Goal: Use online tool/utility: Utilize a website feature to perform a specific function

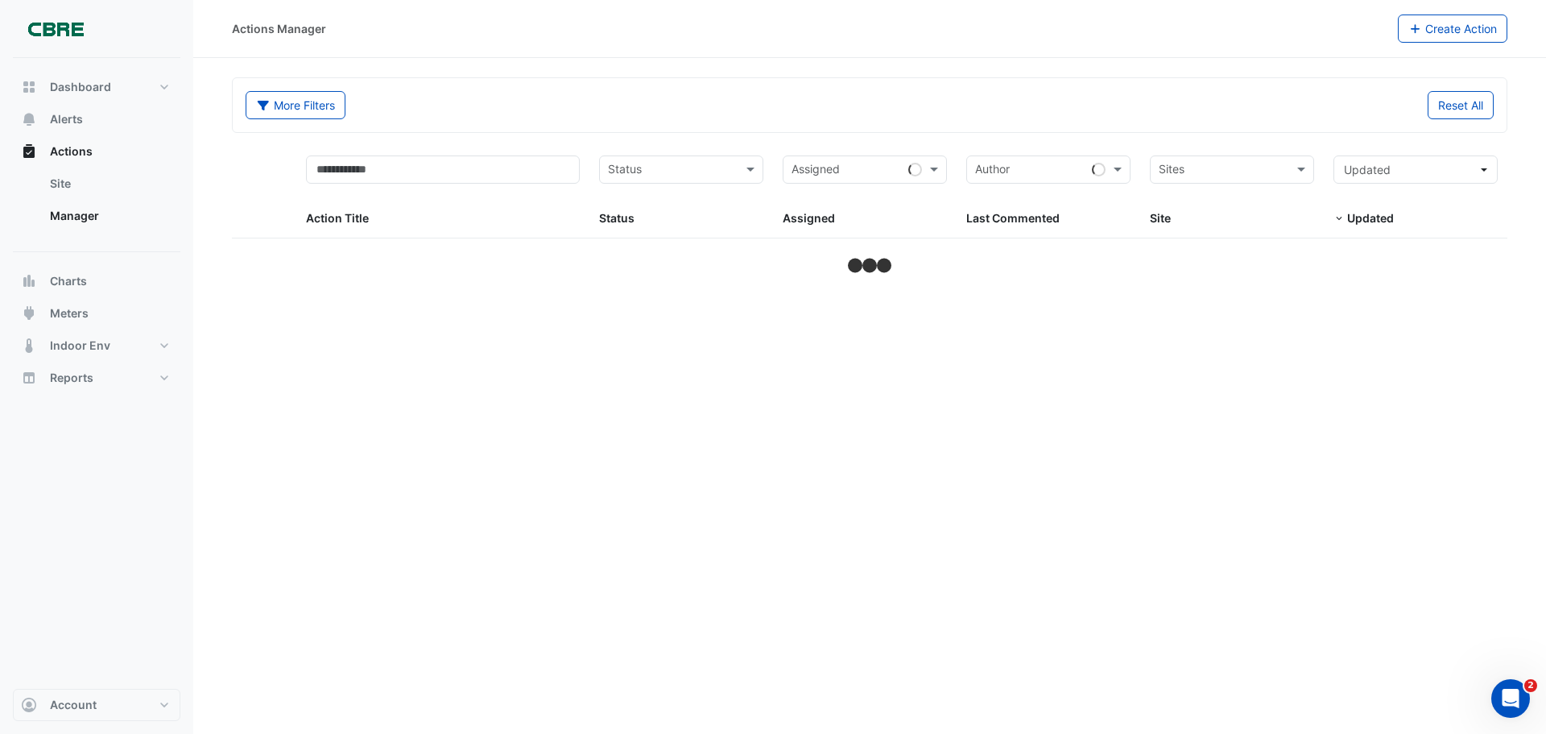
select select "**"
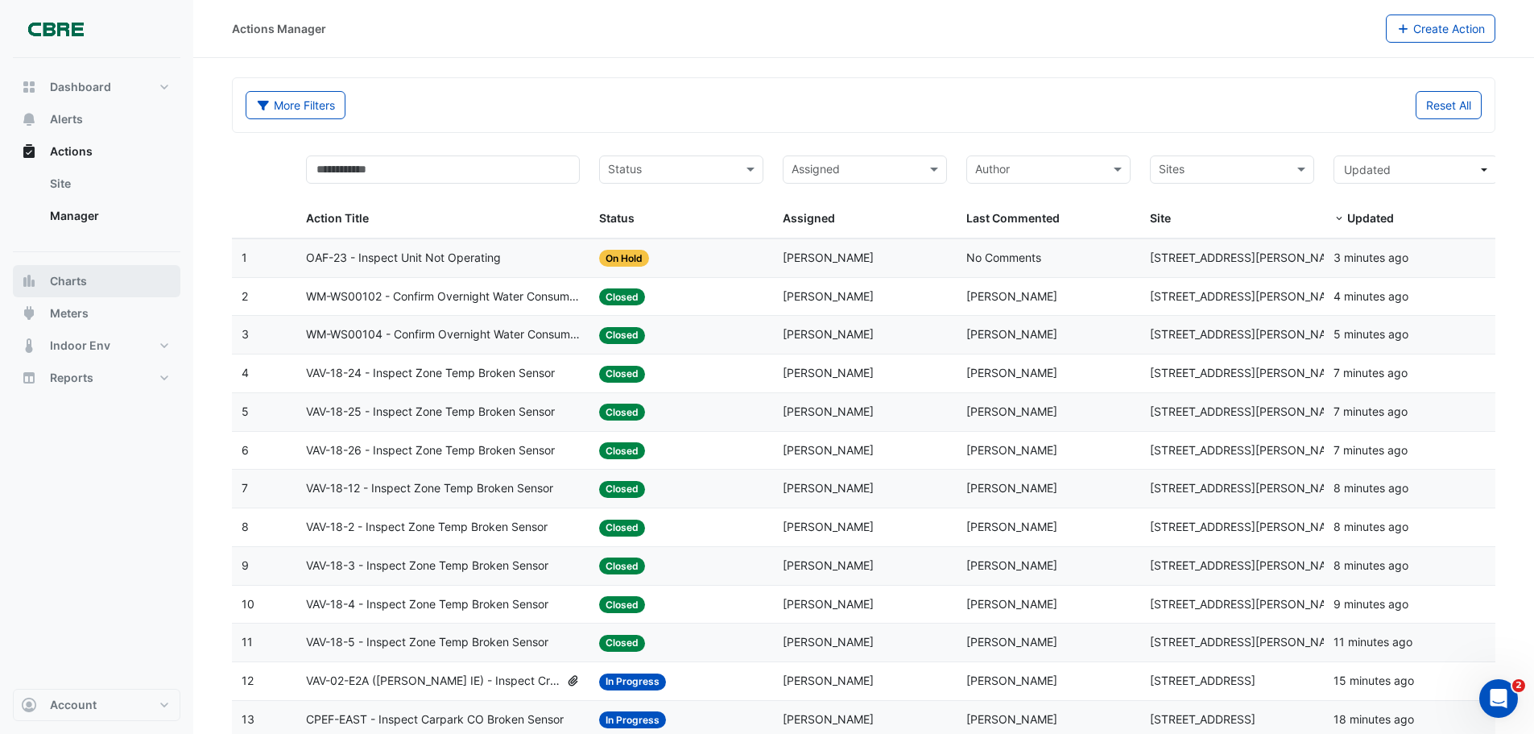
click at [79, 283] on span "Charts" at bounding box center [68, 281] width 37 height 16
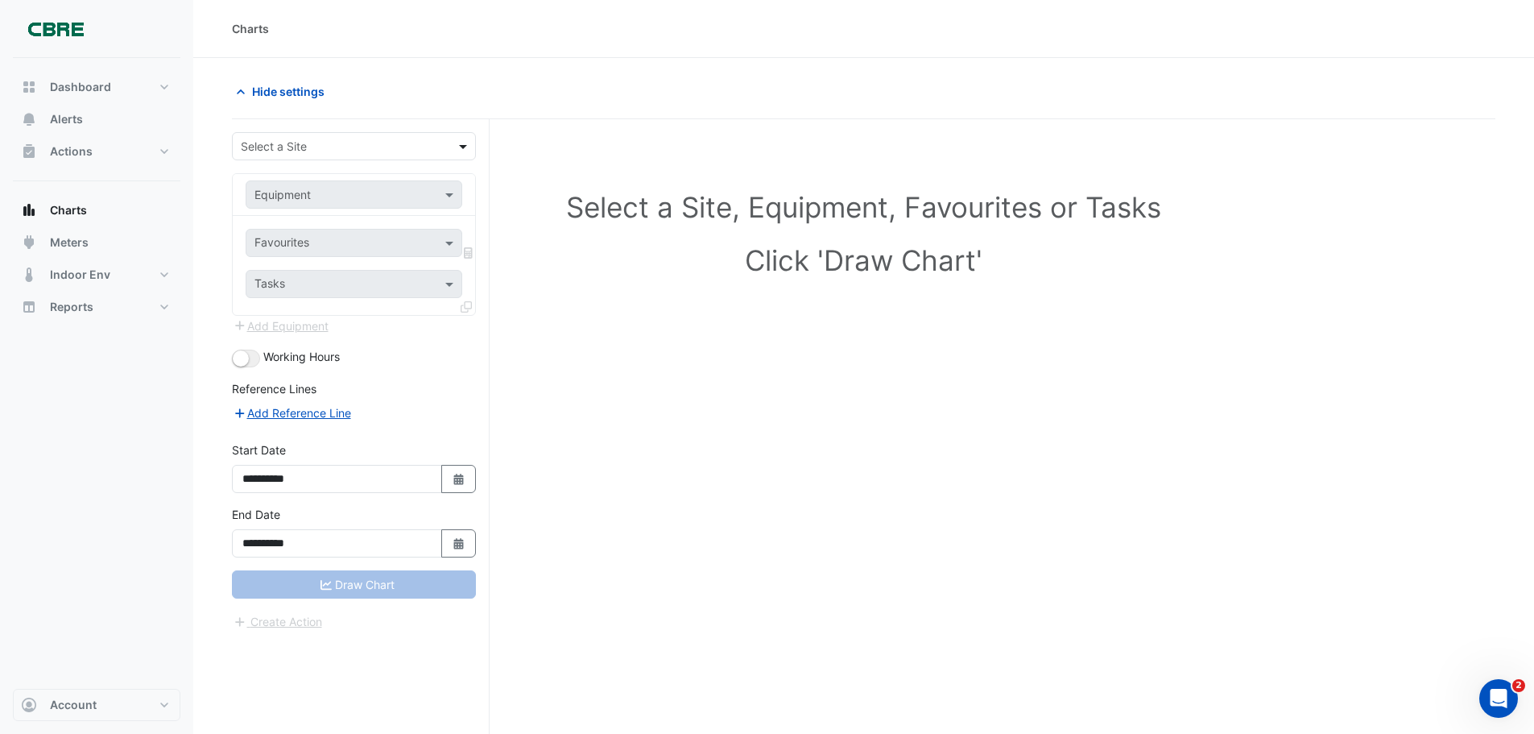
click at [461, 145] on span at bounding box center [465, 146] width 20 height 17
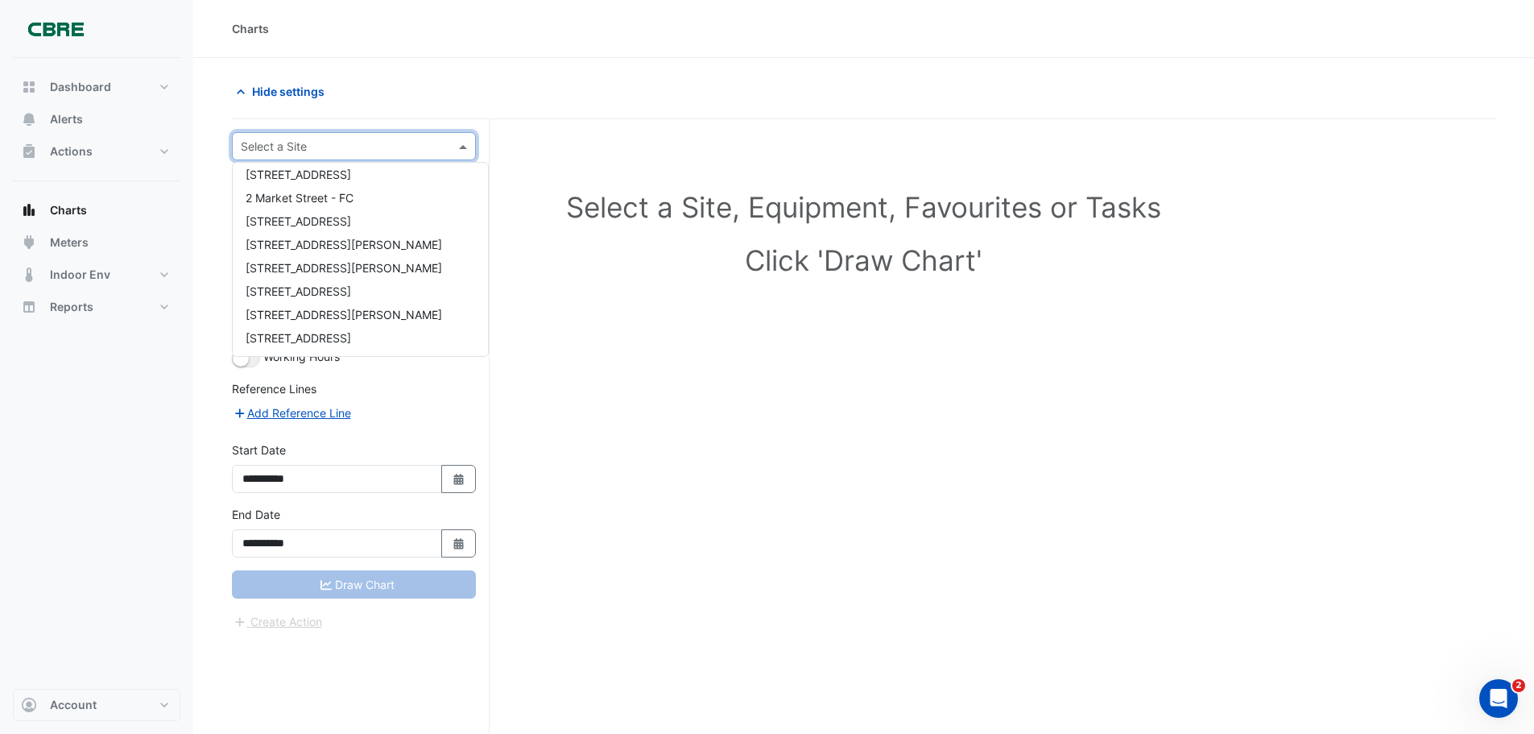
scroll to position [335, 0]
click at [306, 172] on span "[STREET_ADDRESS]" at bounding box center [298, 173] width 105 height 14
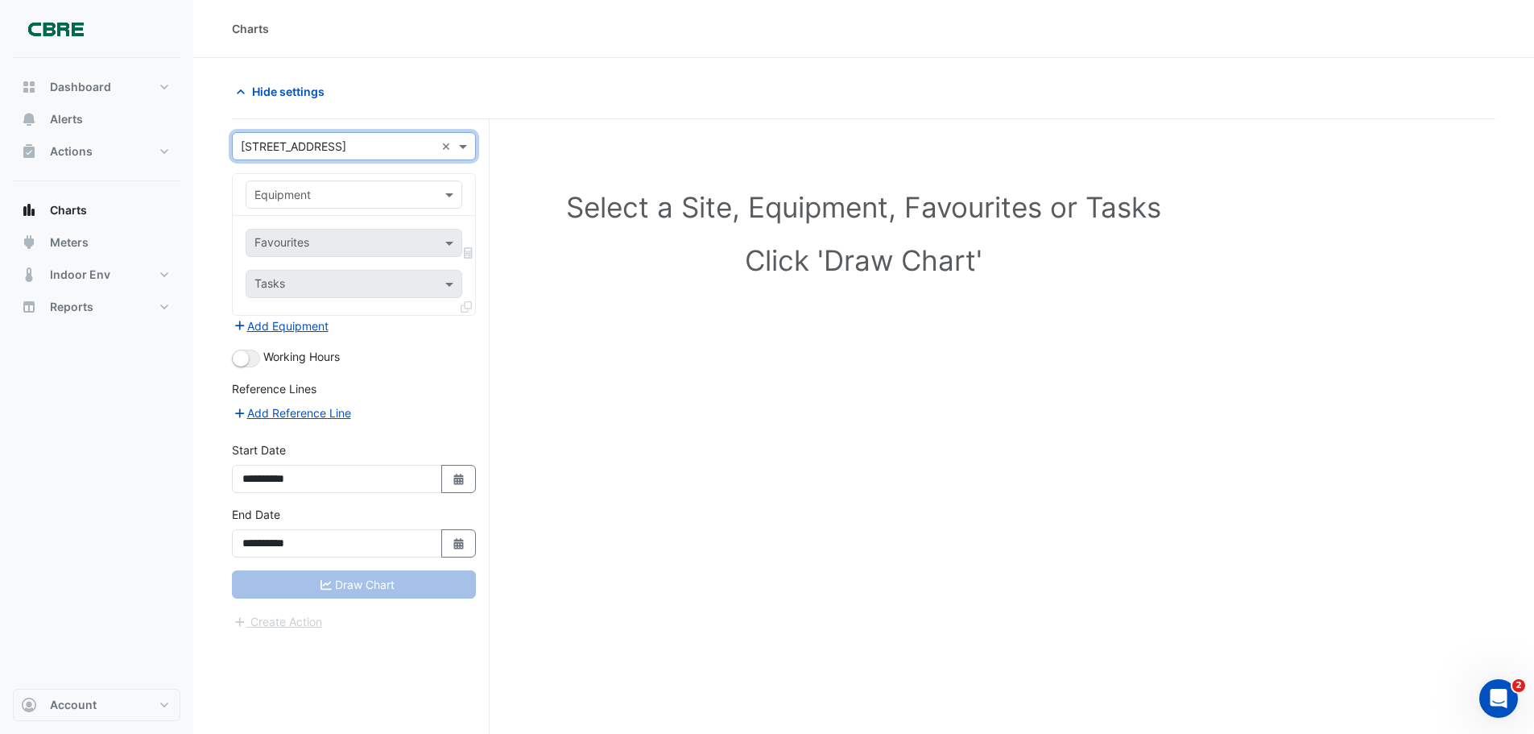
click at [362, 202] on div "Equipment" at bounding box center [340, 194] width 188 height 17
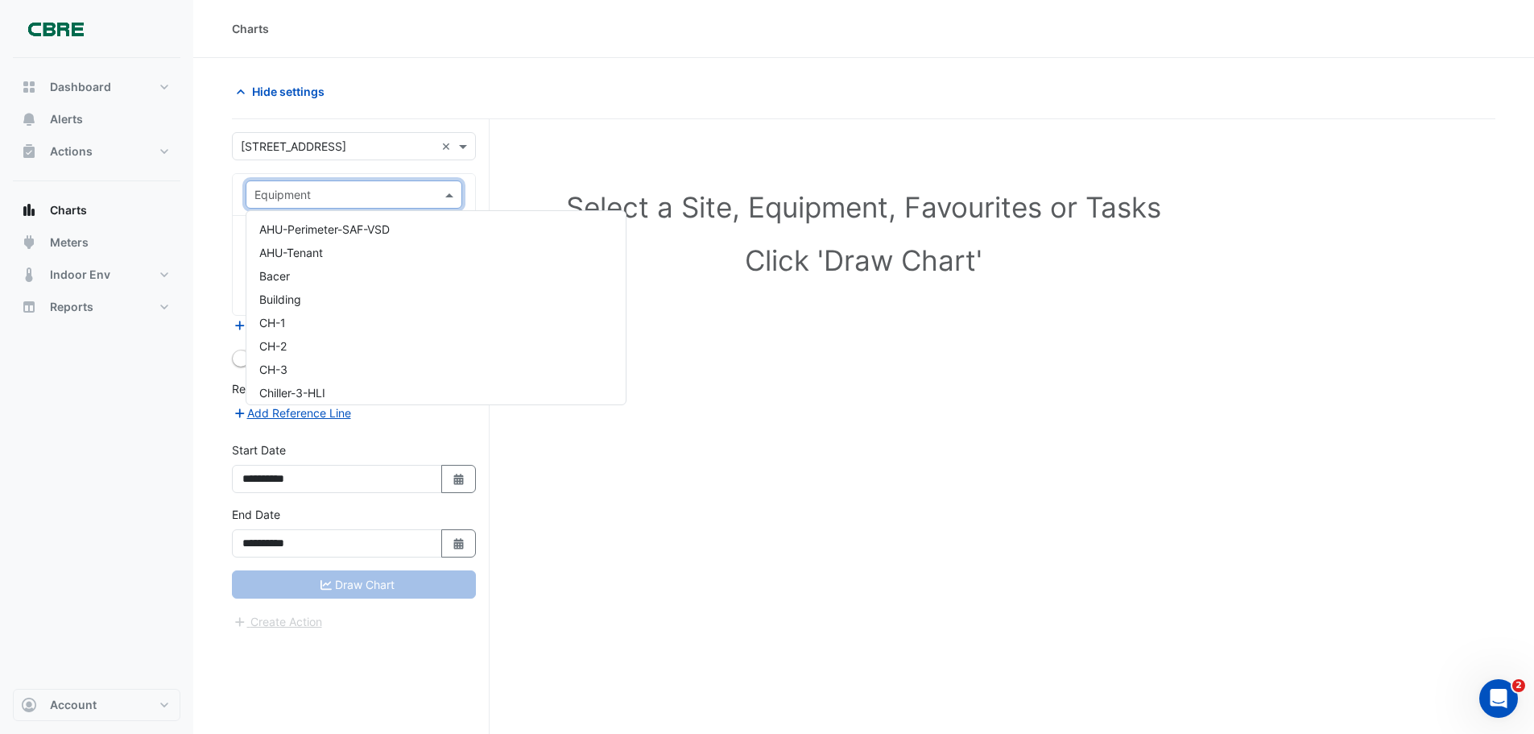
scroll to position [0, 0]
click at [56, 239] on span "Meters" at bounding box center [69, 242] width 39 height 16
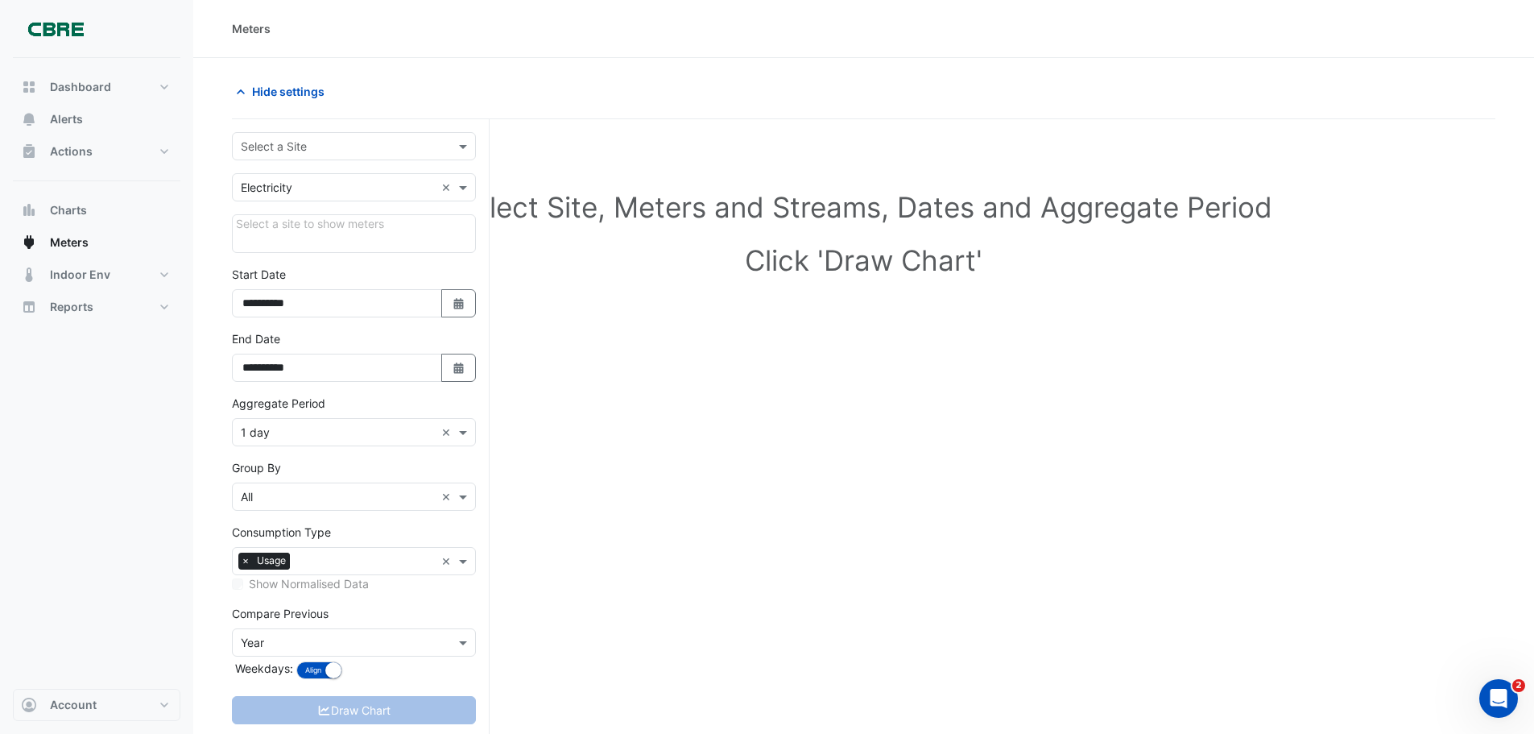
click at [317, 148] on input "text" at bounding box center [338, 146] width 194 height 17
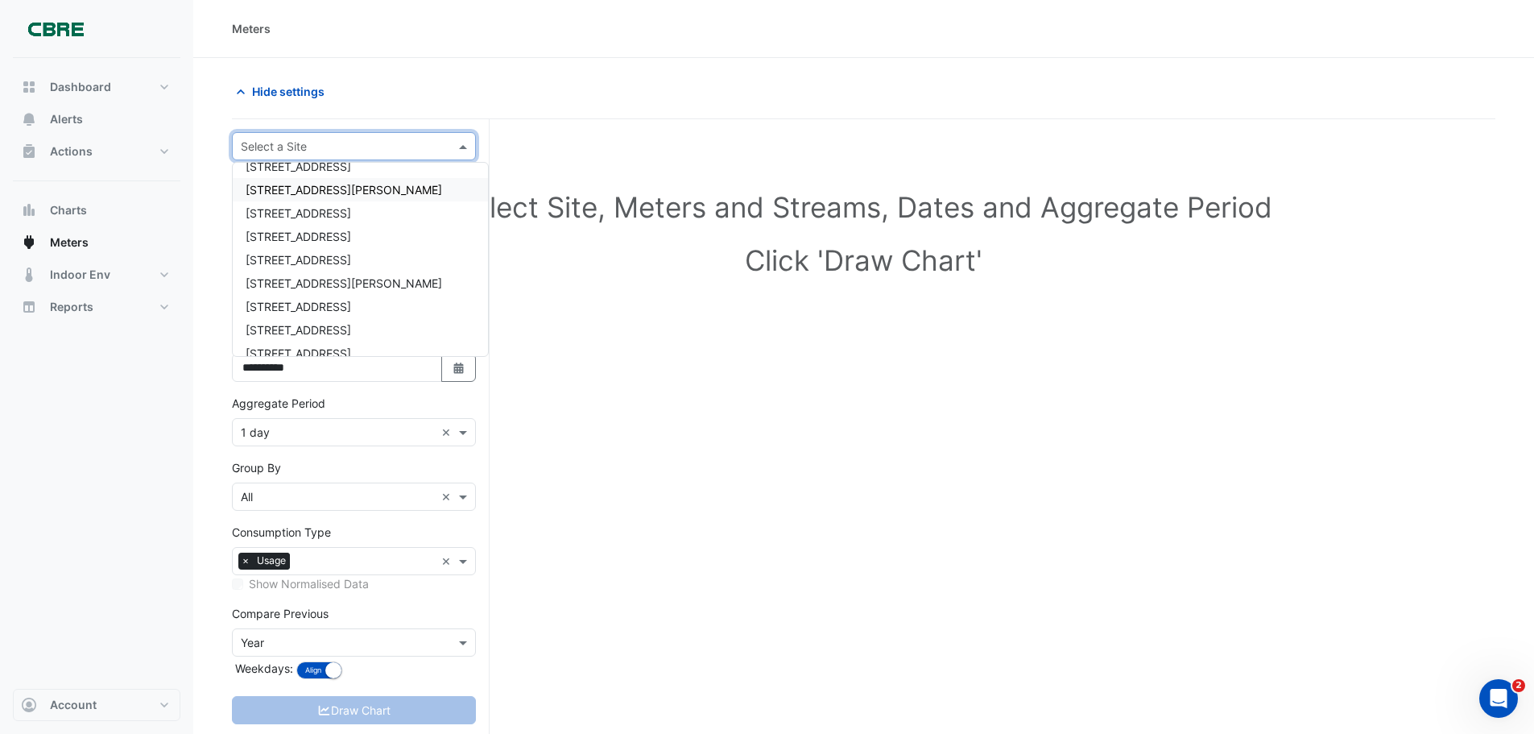
scroll to position [161, 0]
click at [286, 345] on span "[STREET_ADDRESS]" at bounding box center [298, 347] width 105 height 14
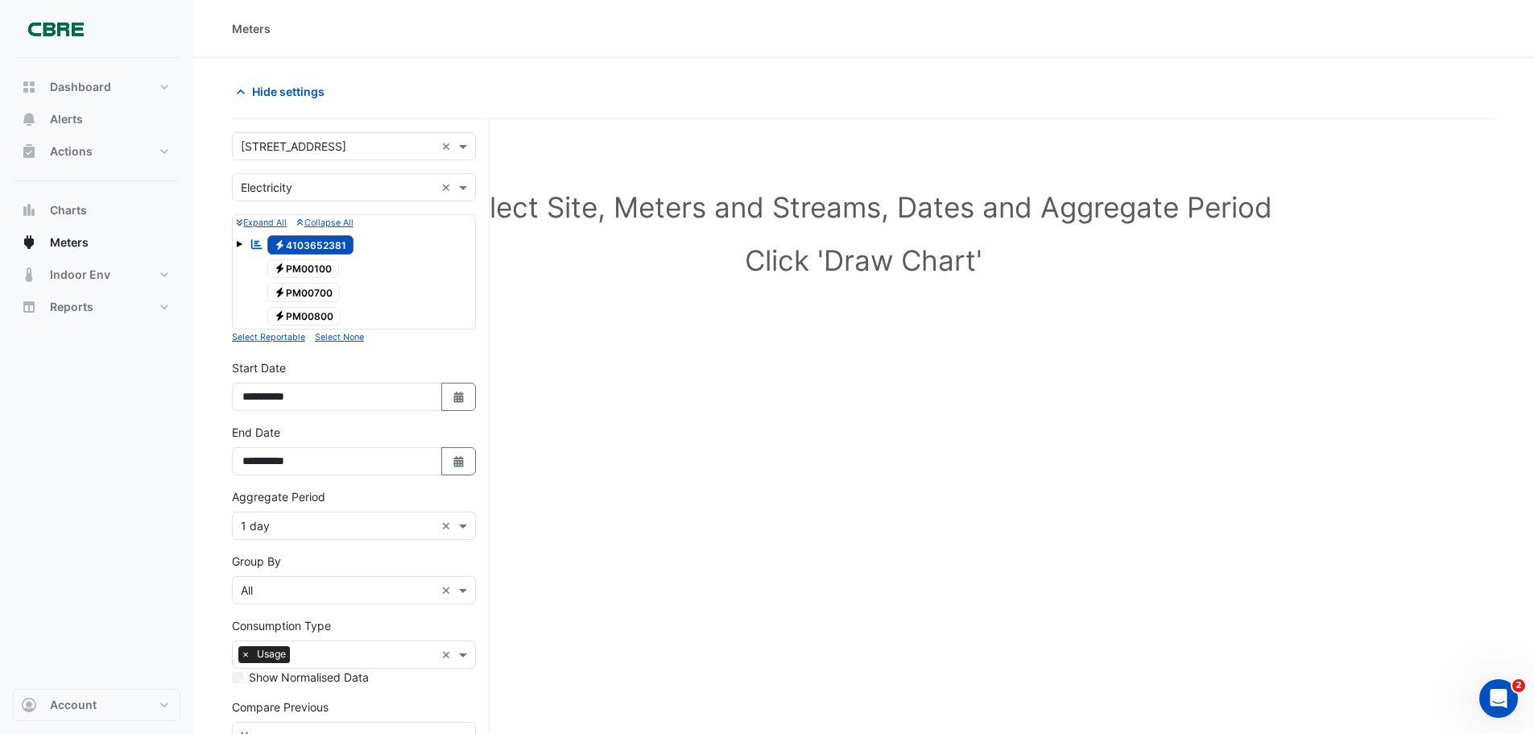
click at [334, 234] on div "Reportable Electricity 4103652381" at bounding box center [302, 245] width 112 height 23
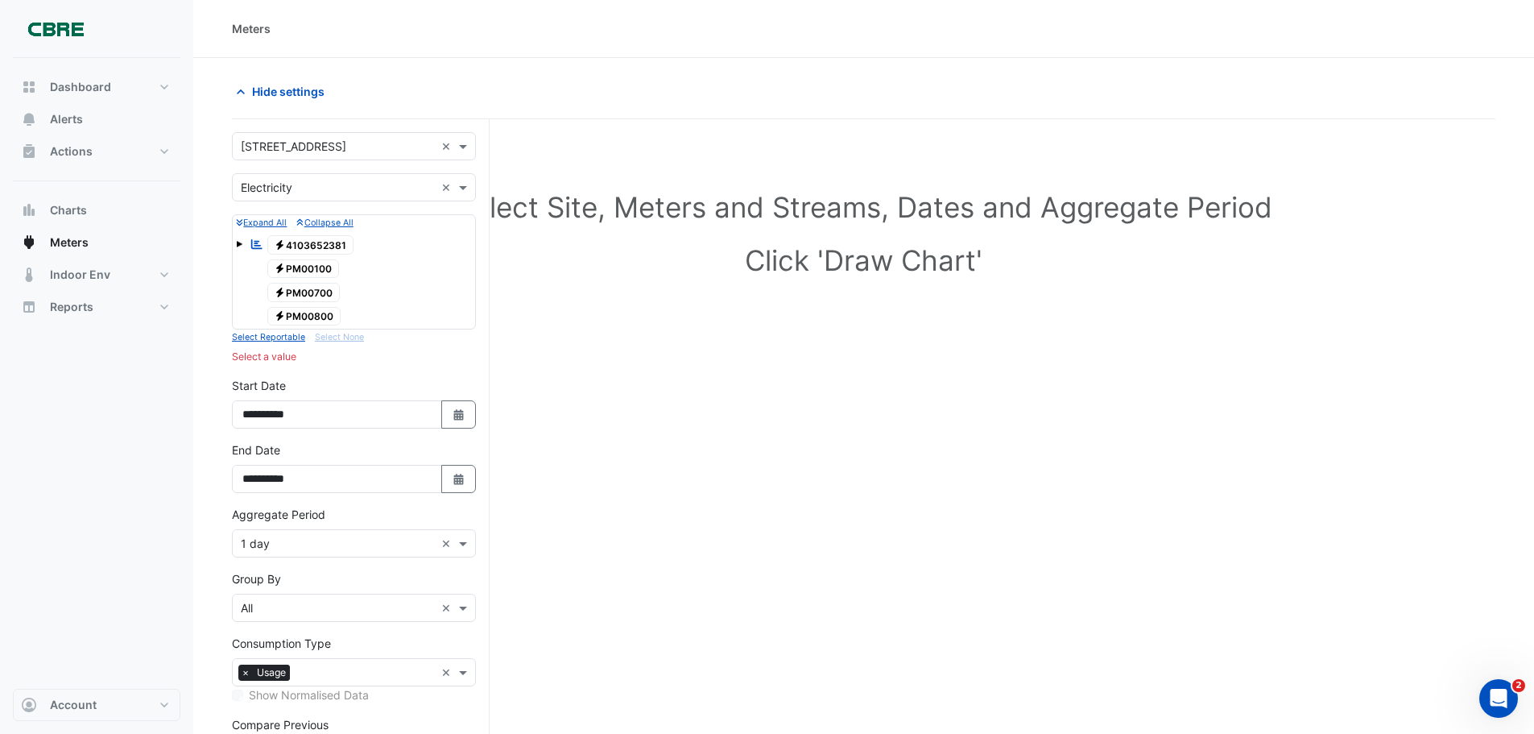
click at [332, 239] on span "Electricity 4103652381" at bounding box center [310, 244] width 87 height 19
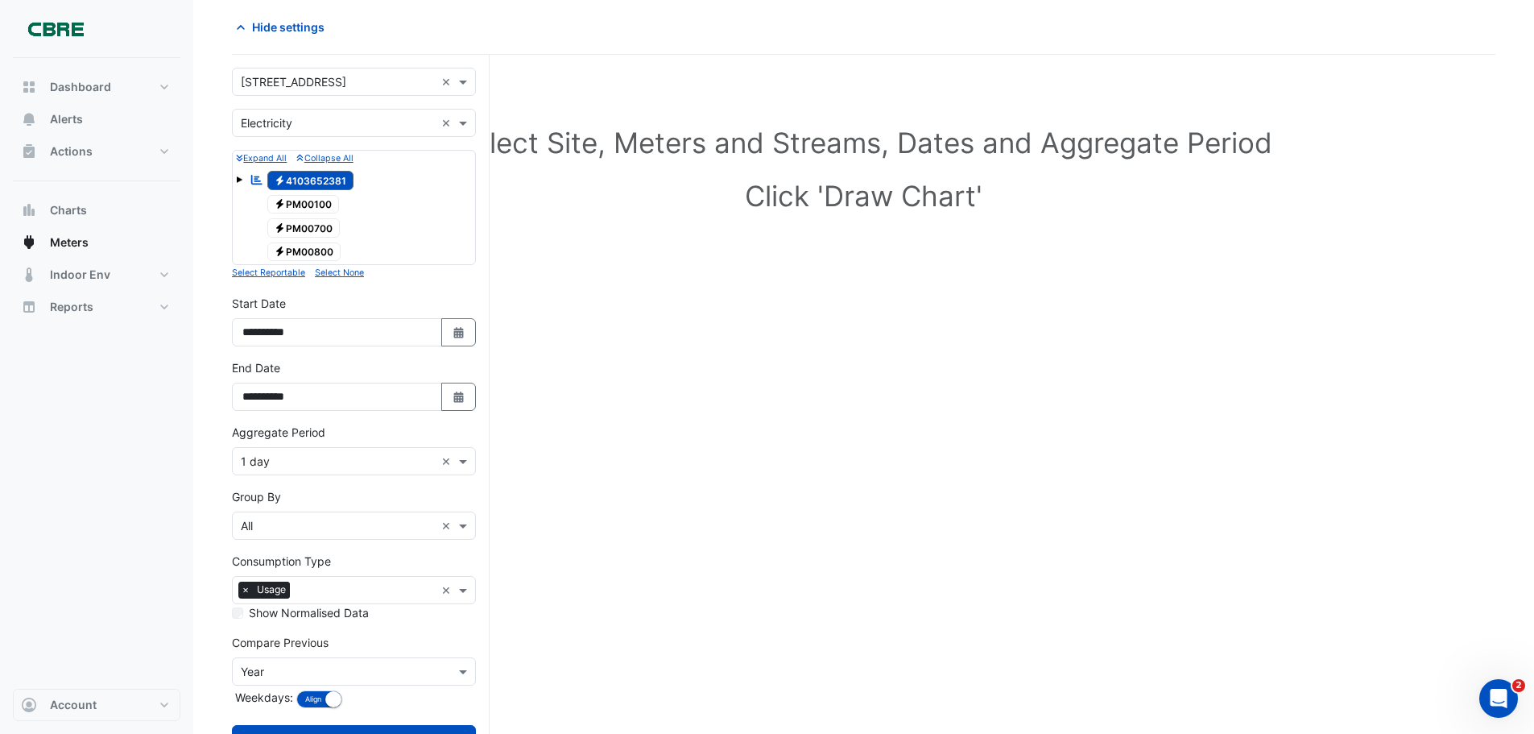
scroll to position [129, 0]
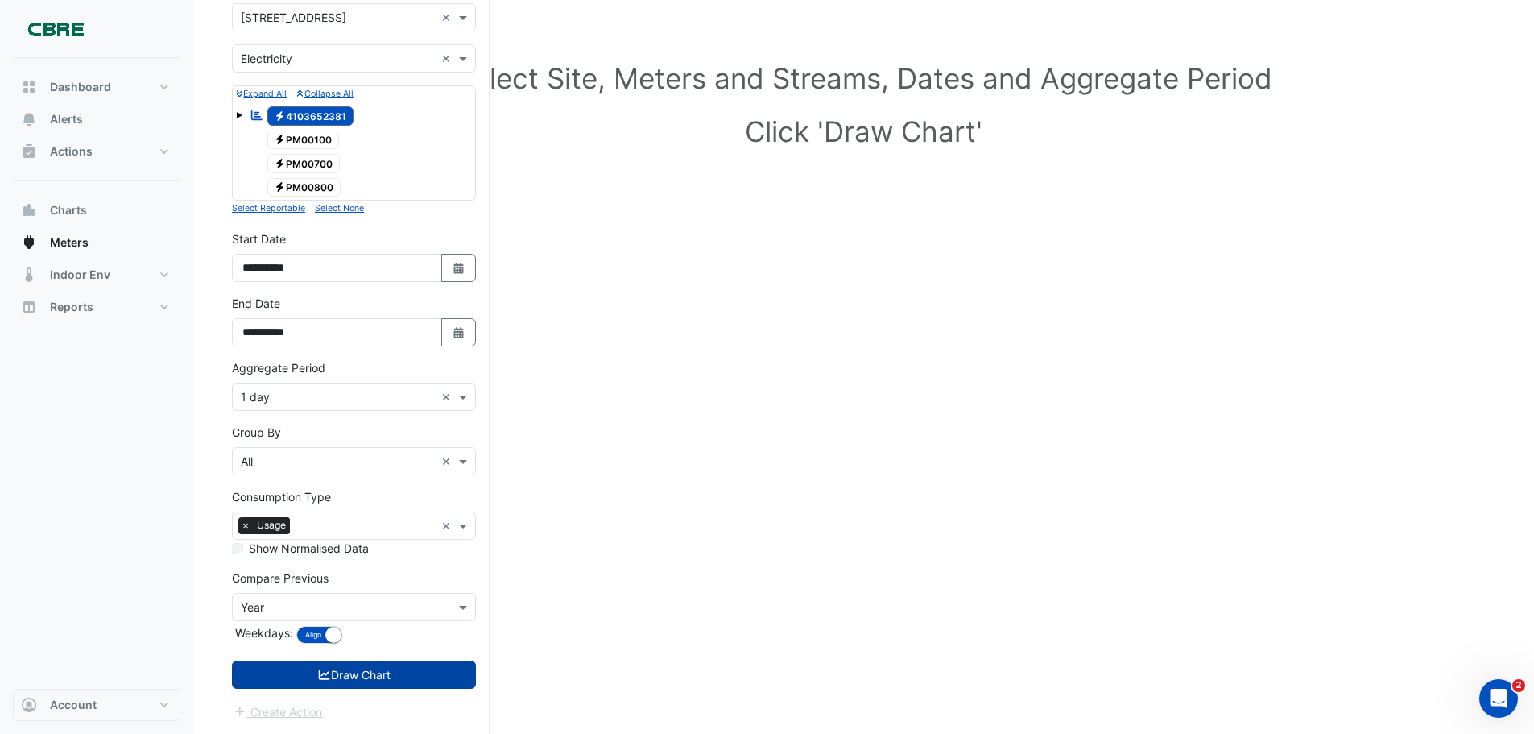
click at [387, 664] on button "Draw Chart" at bounding box center [354, 674] width 244 height 28
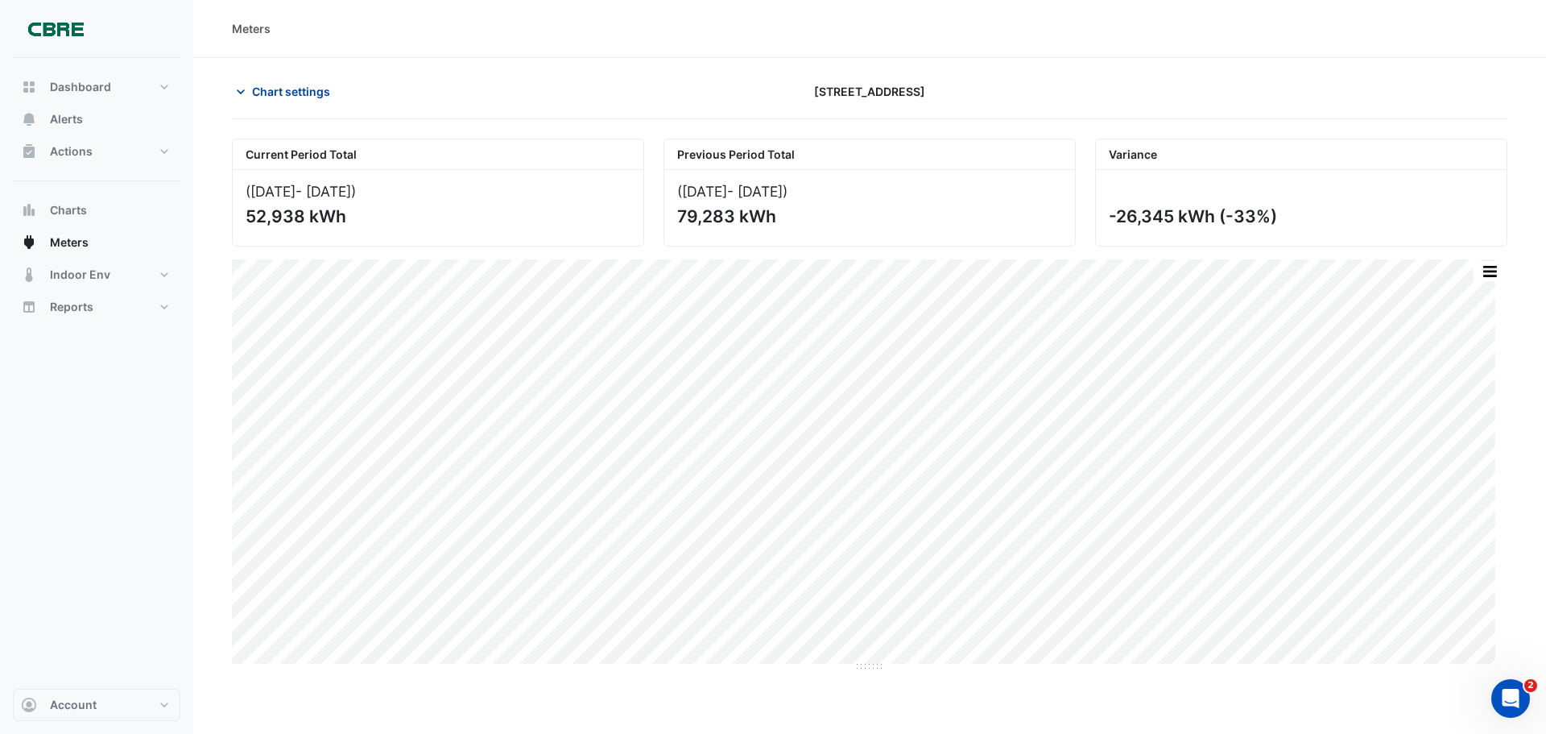
click at [247, 96] on icon "button" at bounding box center [241, 92] width 16 height 16
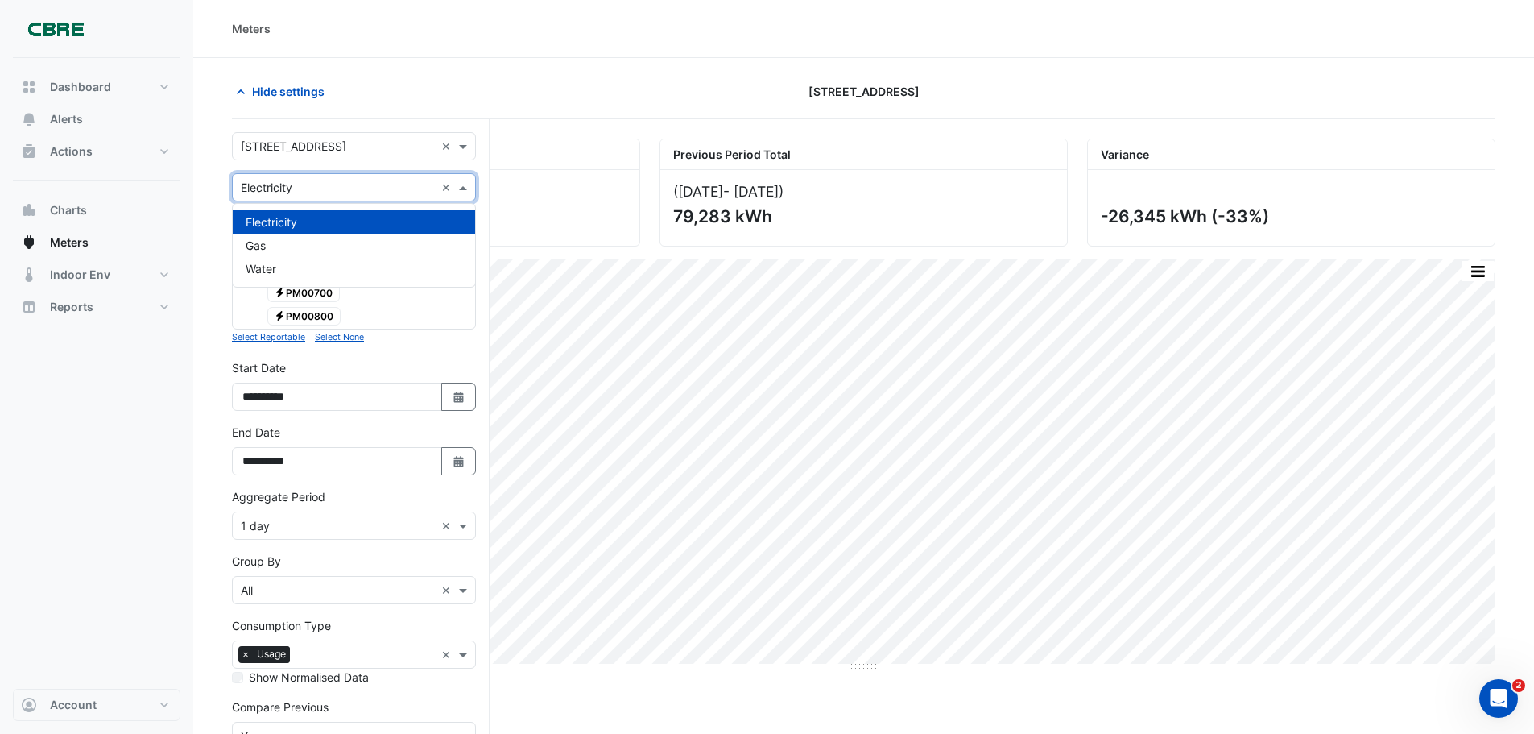
click at [468, 192] on span at bounding box center [465, 187] width 20 height 17
click at [404, 257] on div "Water" at bounding box center [354, 268] width 242 height 23
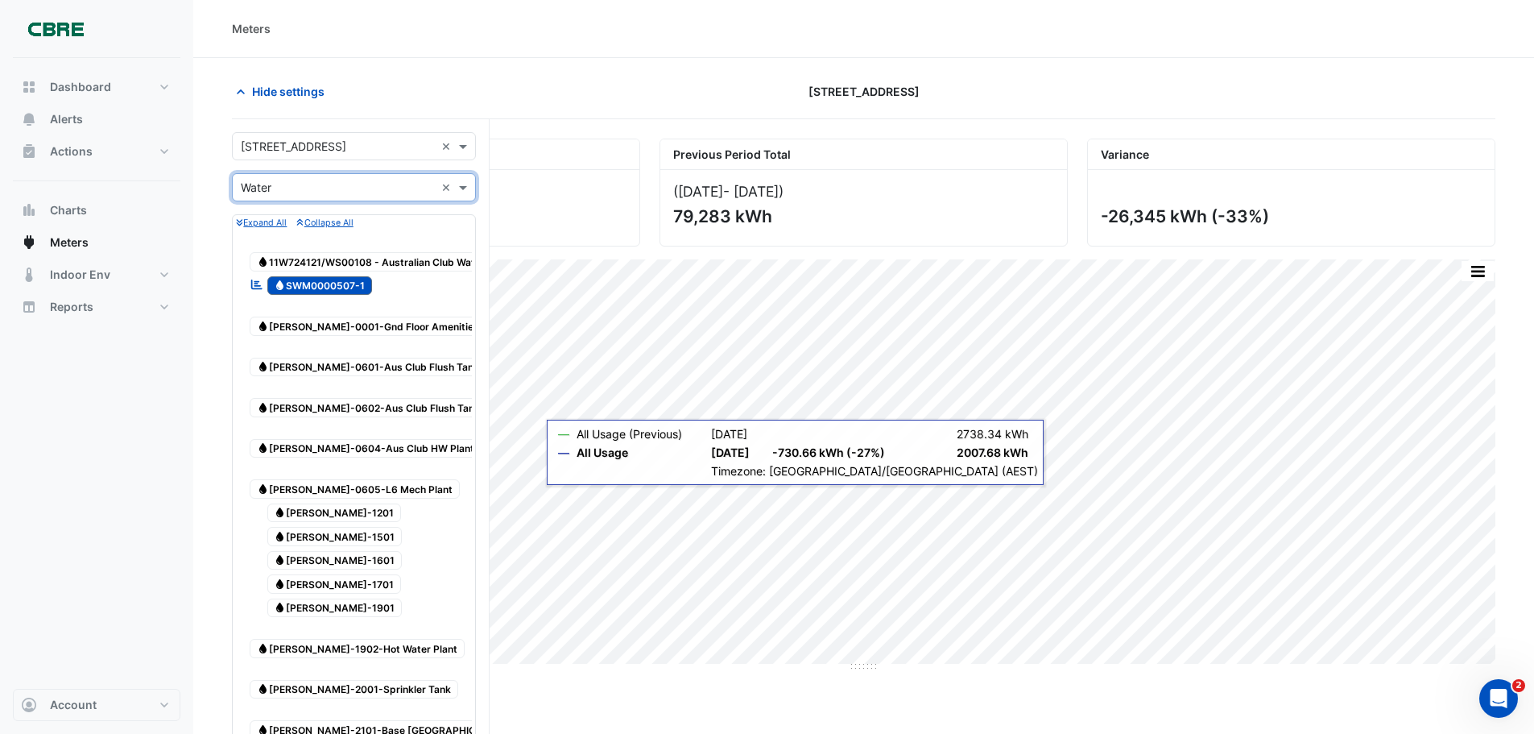
scroll to position [612, 0]
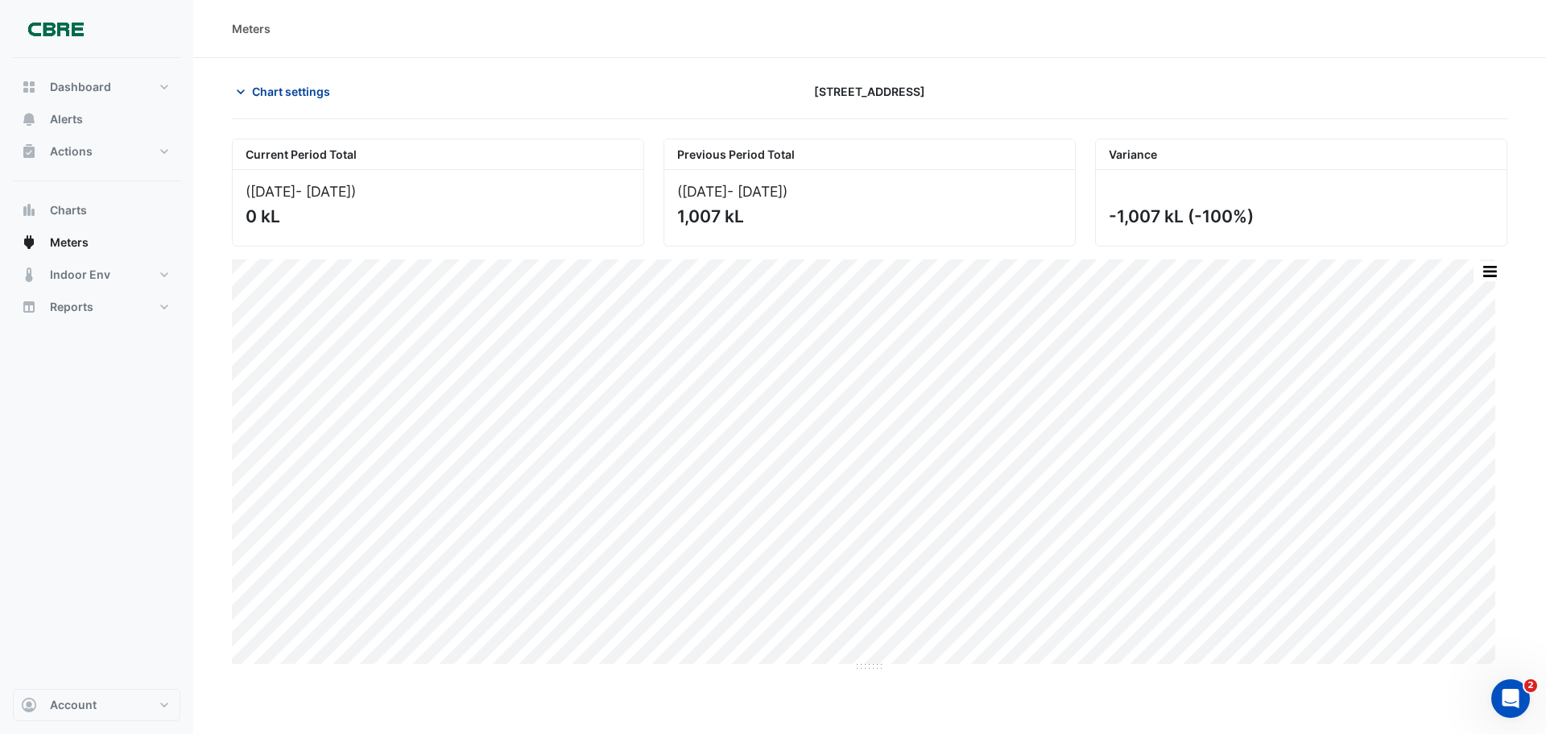
click at [254, 90] on span "Chart settings" at bounding box center [291, 91] width 78 height 17
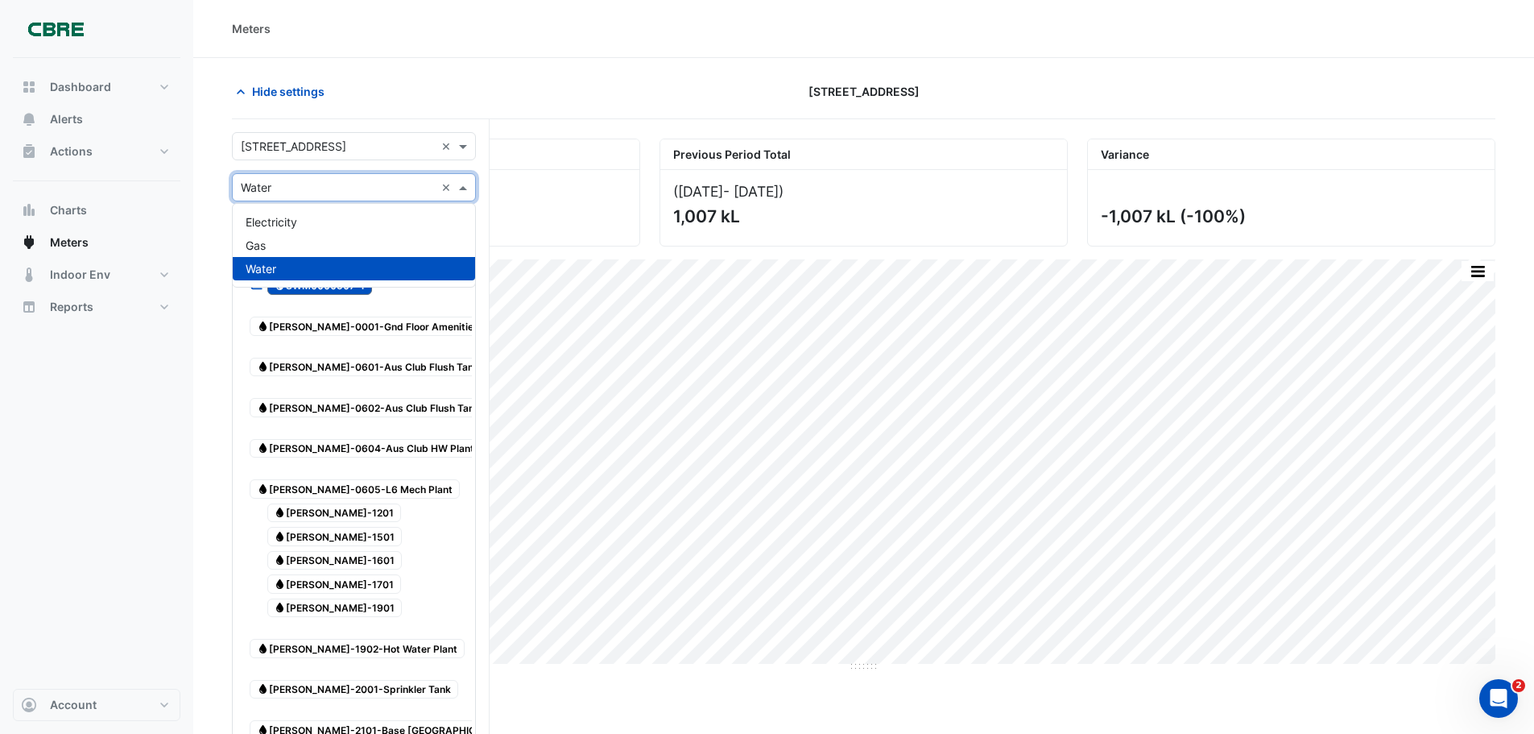
click at [457, 186] on span at bounding box center [465, 187] width 20 height 17
click at [257, 249] on span "Gas" at bounding box center [256, 245] width 20 height 14
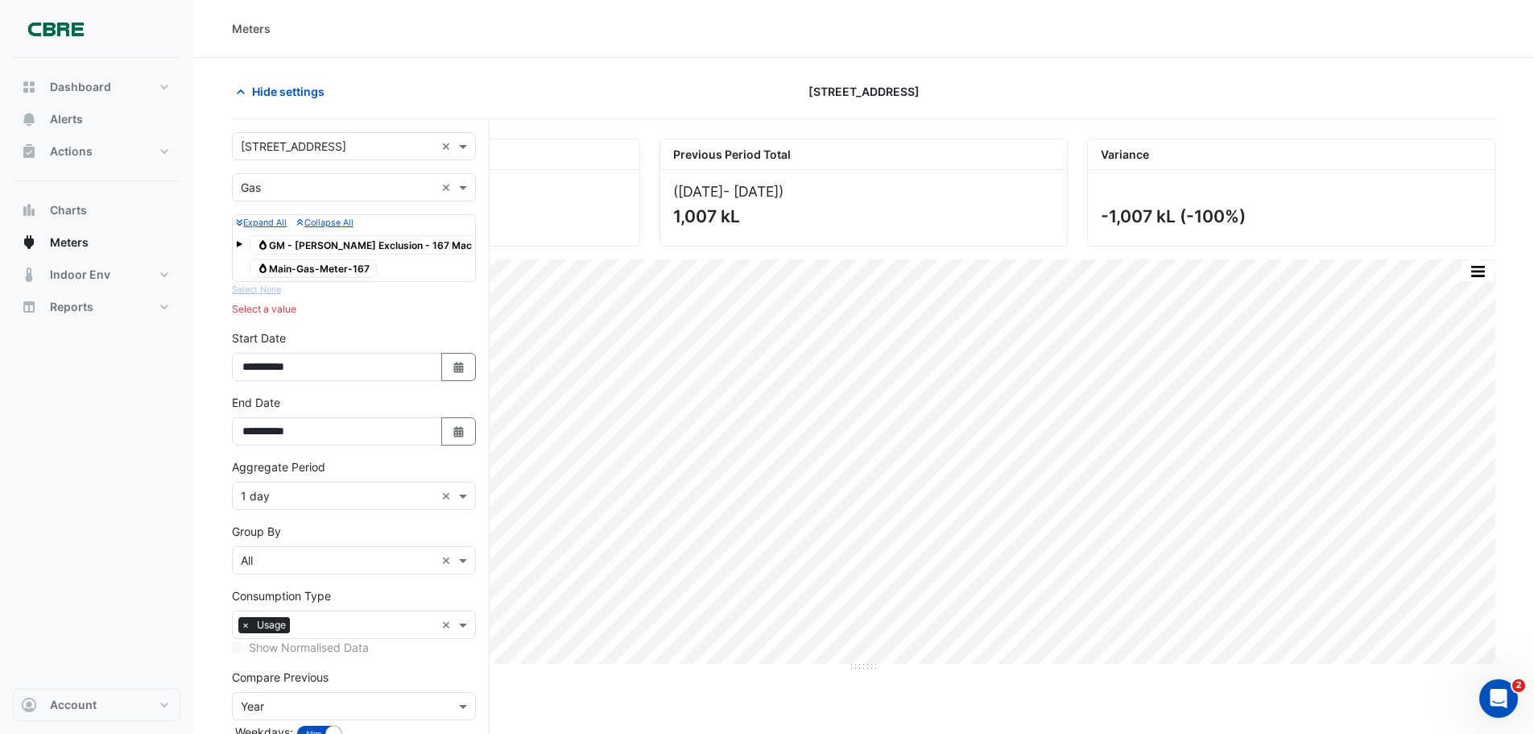
click at [337, 267] on span "Gas Main-Gas-Meter-167" at bounding box center [313, 268] width 127 height 19
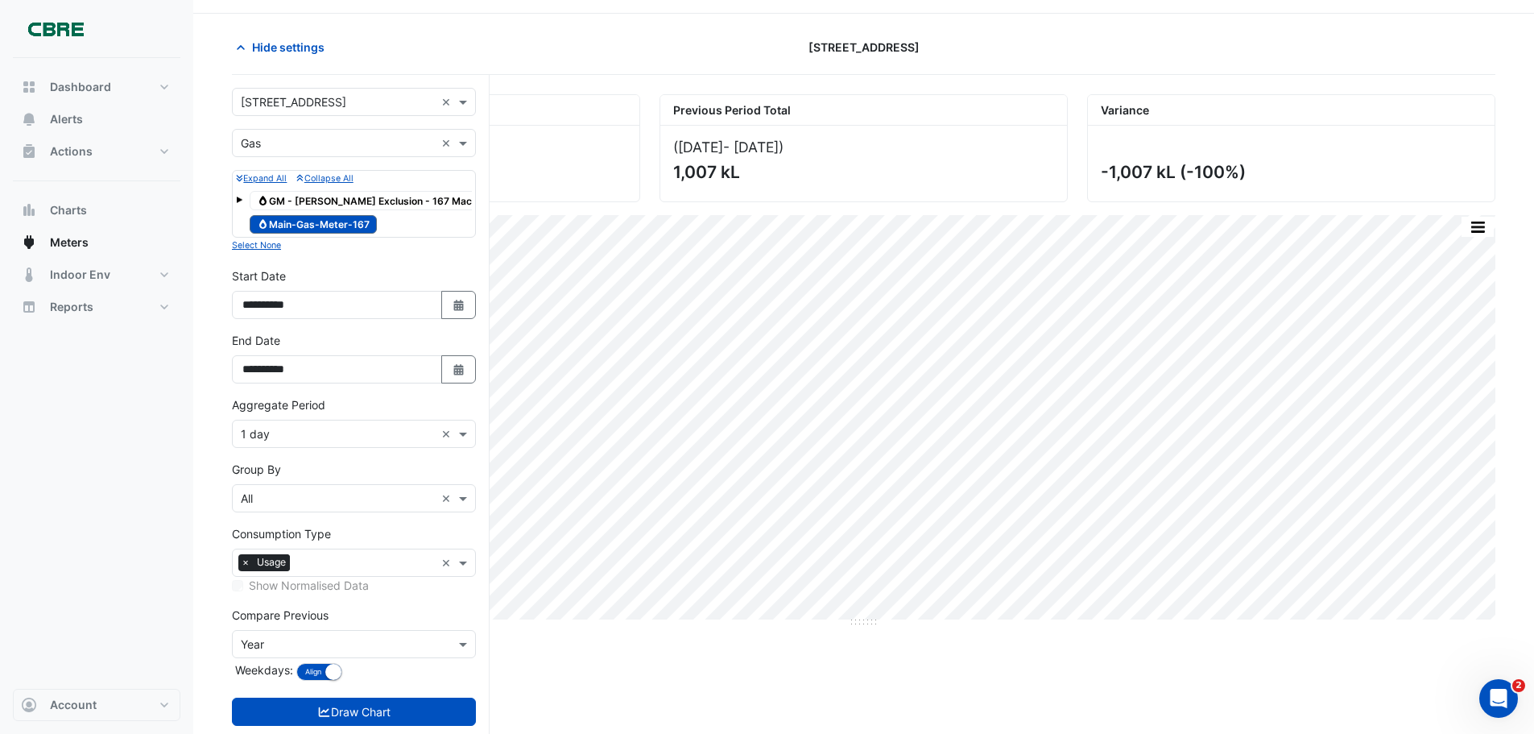
scroll to position [81, 0]
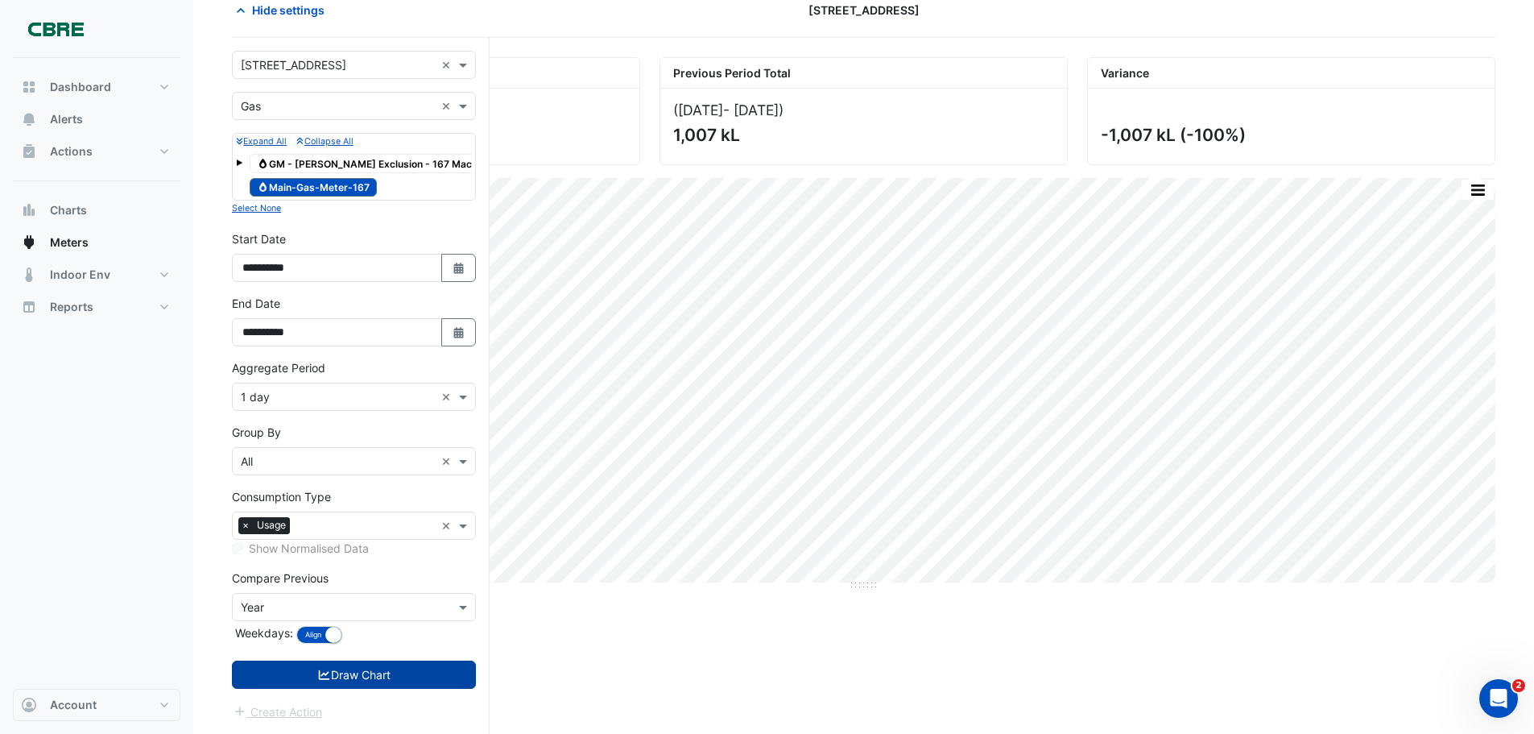
click at [411, 679] on button "Draw Chart" at bounding box center [354, 674] width 244 height 28
